Goal: Information Seeking & Learning: Learn about a topic

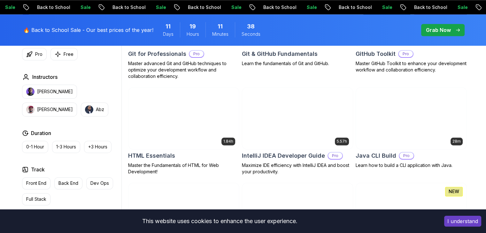
scroll to position [767, 0]
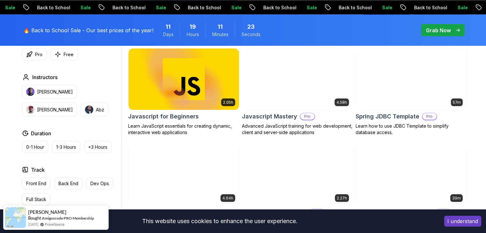
scroll to position [1215, 0]
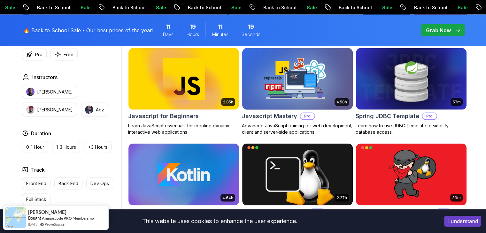
click at [271, 112] on h2 "Javascript Mastery" at bounding box center [269, 116] width 55 height 9
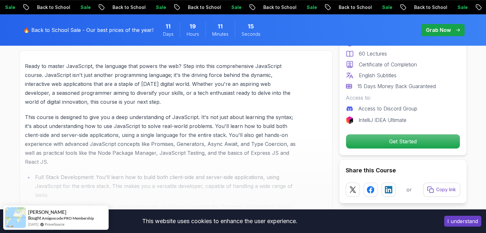
scroll to position [416, 0]
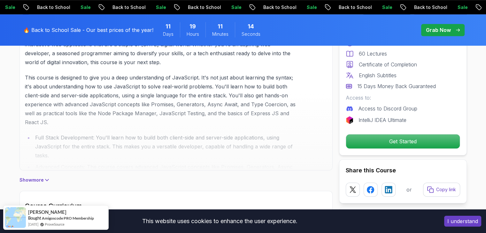
click at [38, 184] on div "Javascript Mastery Advanced JavaScript training for web development, client and…" at bounding box center [176, 162] width 313 height 988
click at [39, 180] on p "Show more" at bounding box center [32, 180] width 24 height 6
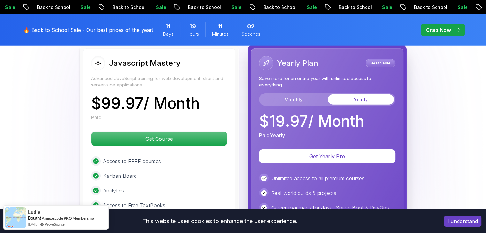
scroll to position [1790, 0]
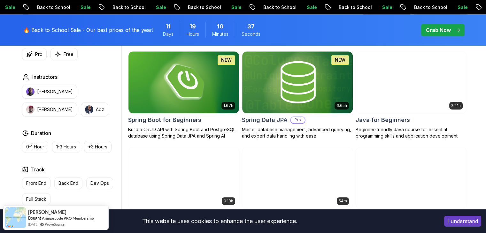
scroll to position [288, 0]
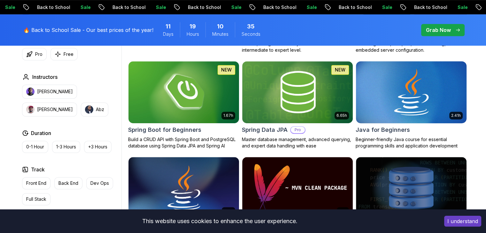
click at [386, 132] on h2 "Java for Beginners" at bounding box center [383, 130] width 54 height 9
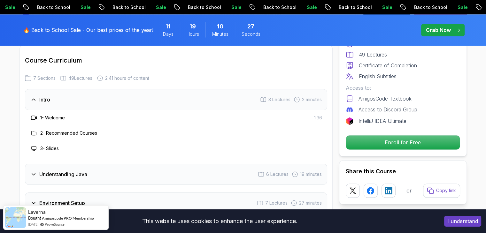
scroll to position [927, 0]
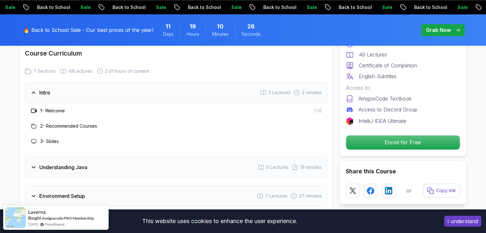
click at [73, 164] on h3 "Understanding Java" at bounding box center [63, 168] width 48 height 8
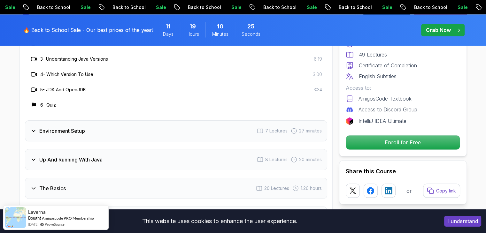
scroll to position [1055, 0]
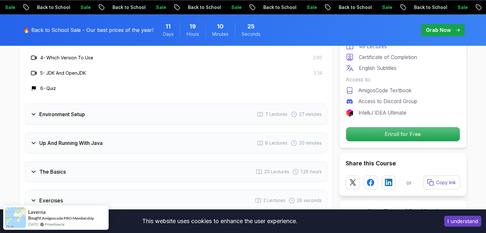
click at [81, 111] on h3 "Environment Setup" at bounding box center [62, 115] width 46 height 8
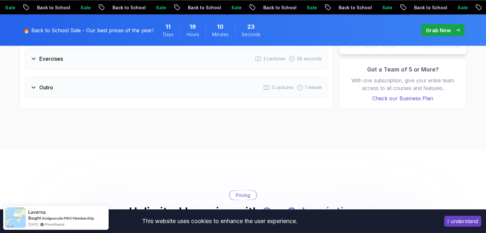
scroll to position [1119, 0]
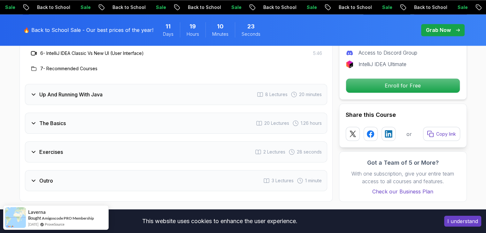
click at [70, 113] on div "The Basics 20 Lectures 1.26 hours" at bounding box center [176, 123] width 302 height 21
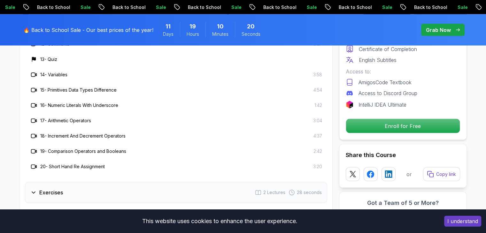
scroll to position [1279, 0]
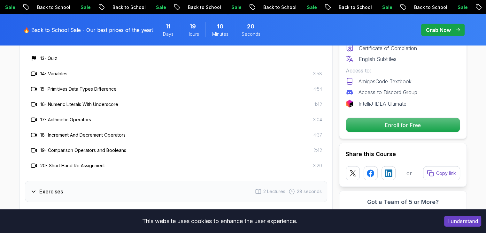
click at [91, 181] on div "Exercises 2 Lectures 28 seconds" at bounding box center [176, 191] width 302 height 21
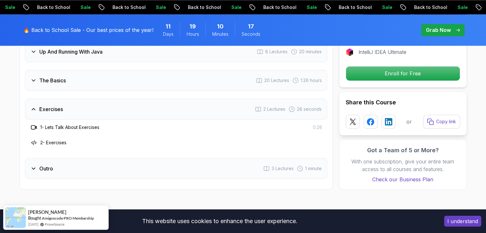
scroll to position [1055, 0]
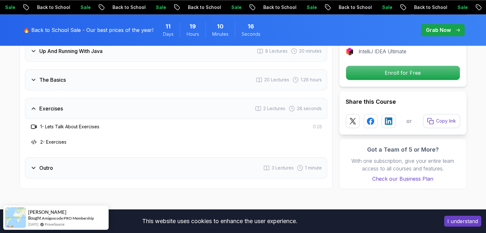
click at [67, 158] on div "Outro 3 Lectures 1 minute" at bounding box center [176, 168] width 302 height 21
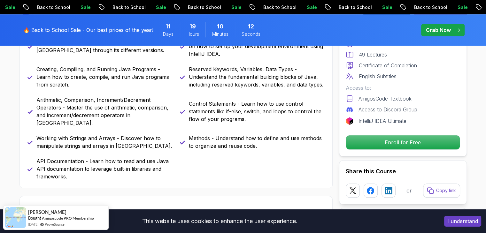
scroll to position [224, 0]
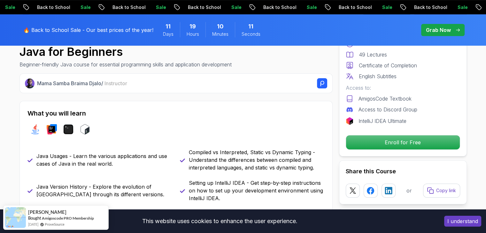
click at [1, 1] on div "Sale Back to School Sale Back to School Sale Back to School Sale Back to School…" at bounding box center [243, 7] width 486 height 14
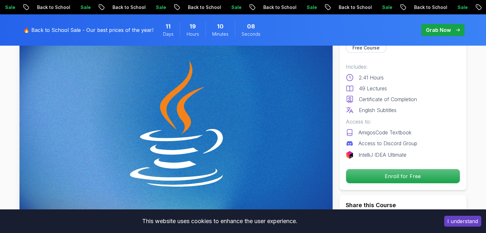
scroll to position [224, 0]
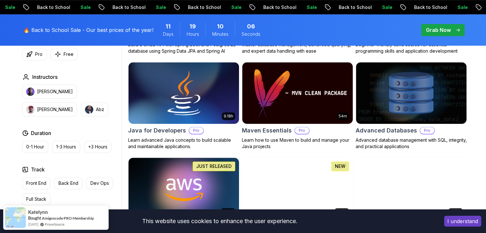
scroll to position [384, 0]
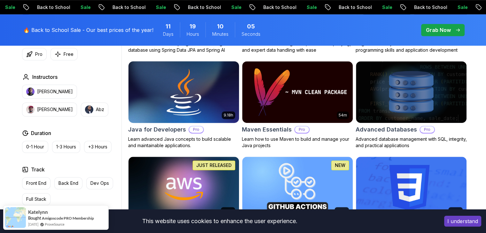
click at [144, 132] on h2 "Java for Developers" at bounding box center [157, 129] width 58 height 9
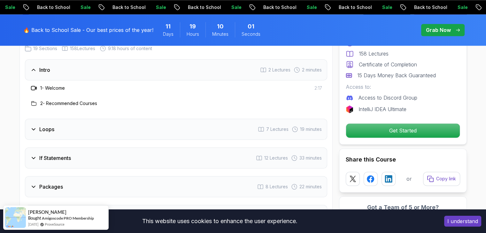
scroll to position [863, 0]
click at [106, 123] on div "Loops 7 Lectures 19 minutes" at bounding box center [176, 128] width 302 height 21
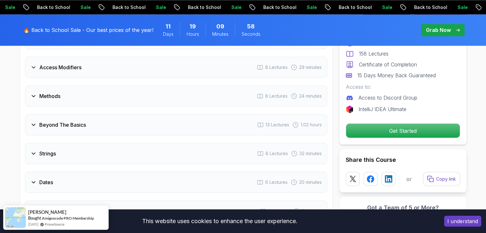
click at [81, 121] on div "Beyond The Basics 13 Lectures 1.02 hours" at bounding box center [176, 124] width 302 height 21
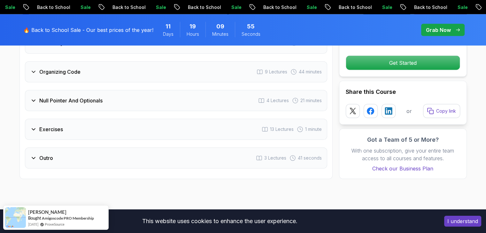
click at [80, 119] on div "Exercises 13 Lectures 1 minute" at bounding box center [176, 129] width 302 height 21
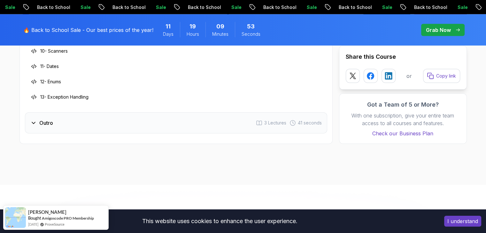
scroll to position [1547, 0]
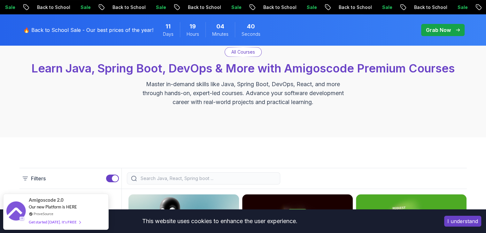
scroll to position [256, 0]
